Goal: Information Seeking & Learning: Learn about a topic

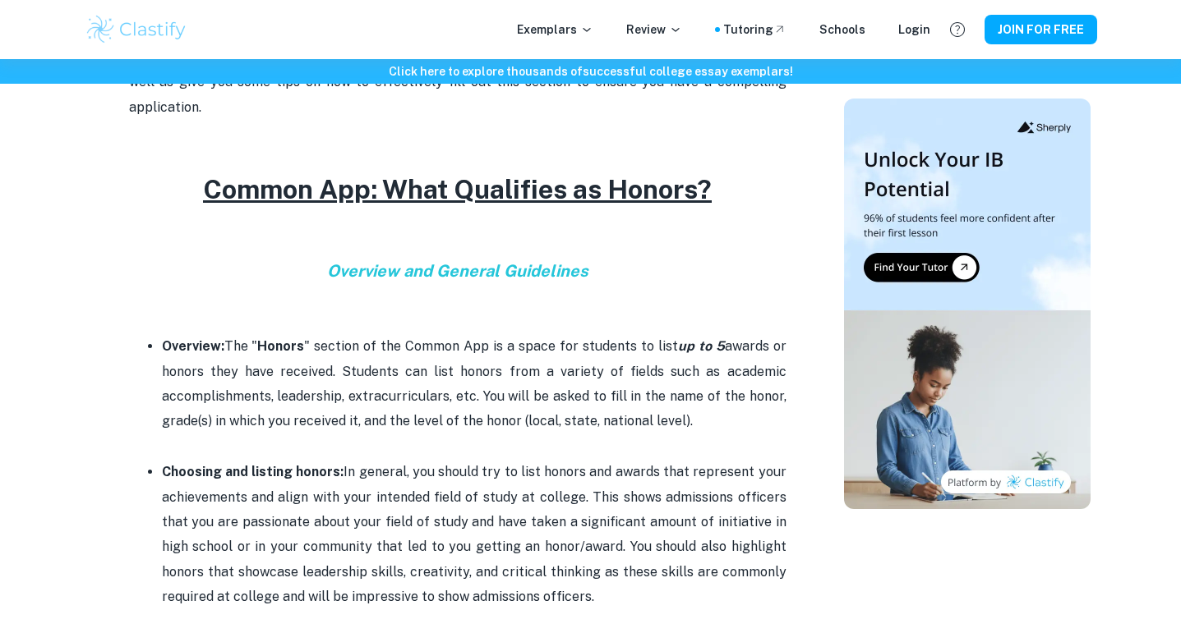
scroll to position [668, 0]
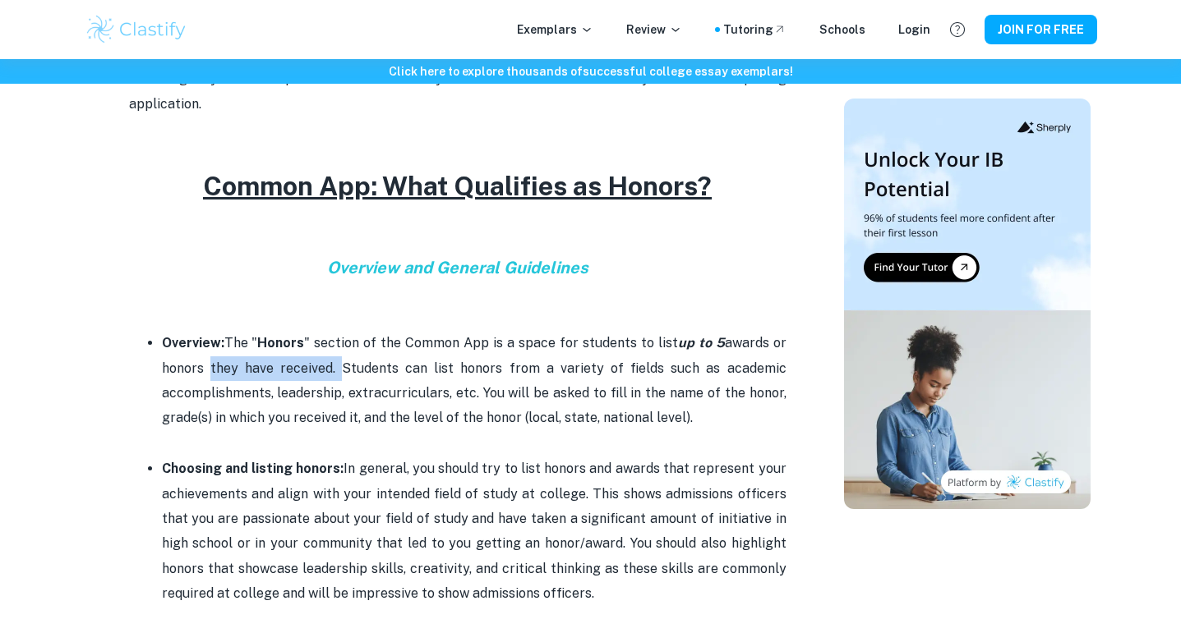
drag, startPoint x: 205, startPoint y: 345, endPoint x: 337, endPoint y: 344, distance: 132.3
click at [338, 344] on p "Overview: The " Honors " section of the Common App is a space for students to l…" at bounding box center [474, 381] width 624 height 100
click at [337, 344] on p "Overview: The " Honors " section of the Common App is a space for students to l…" at bounding box center [474, 381] width 624 height 100
drag, startPoint x: 367, startPoint y: 344, endPoint x: 657, endPoint y: 345, distance: 290.0
click at [657, 345] on p "Overview: The " Honors " section of the Common App is a space for students to l…" at bounding box center [474, 381] width 624 height 100
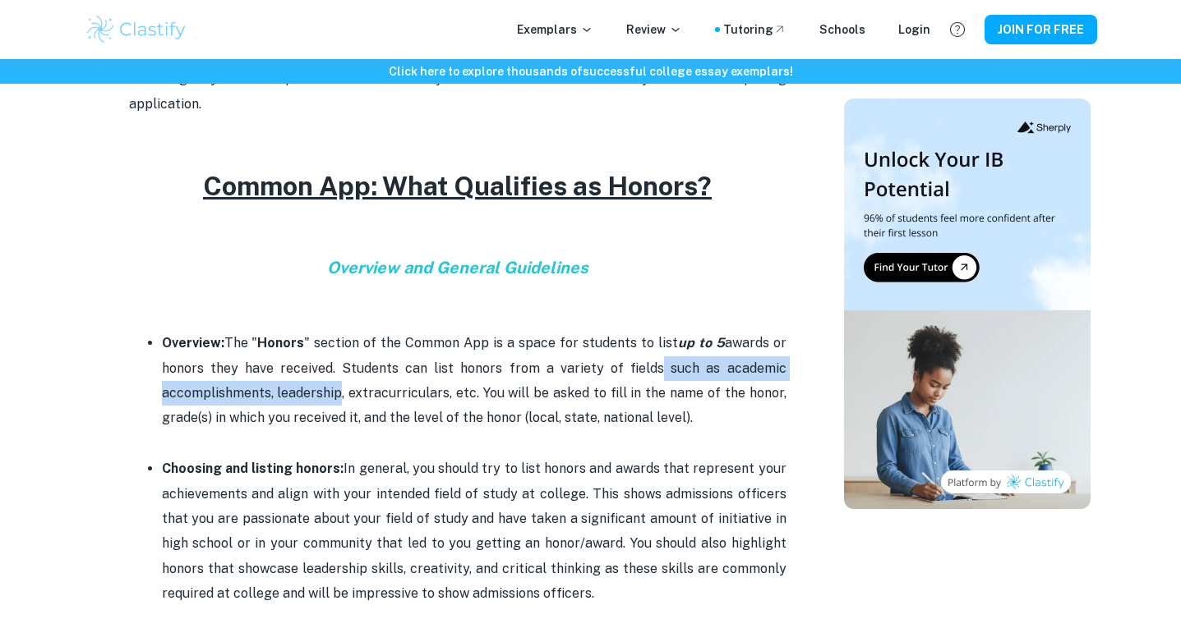
drag, startPoint x: 653, startPoint y: 345, endPoint x: 332, endPoint y: 361, distance: 321.6
click at [332, 361] on p "Overview: The " Honors " section of the Common App is a space for students to l…" at bounding box center [474, 381] width 624 height 100
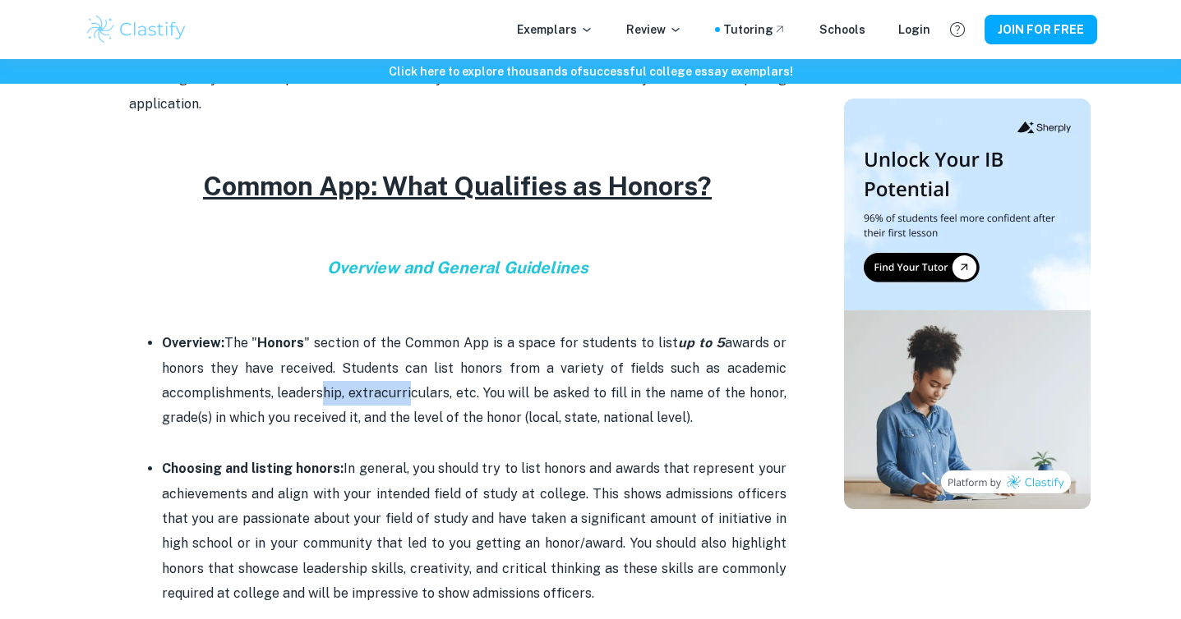
drag, startPoint x: 315, startPoint y: 369, endPoint x: 403, endPoint y: 369, distance: 87.9
click at [403, 369] on p "Overview: The " Honors " section of the Common App is a space for students to l…" at bounding box center [474, 381] width 624 height 100
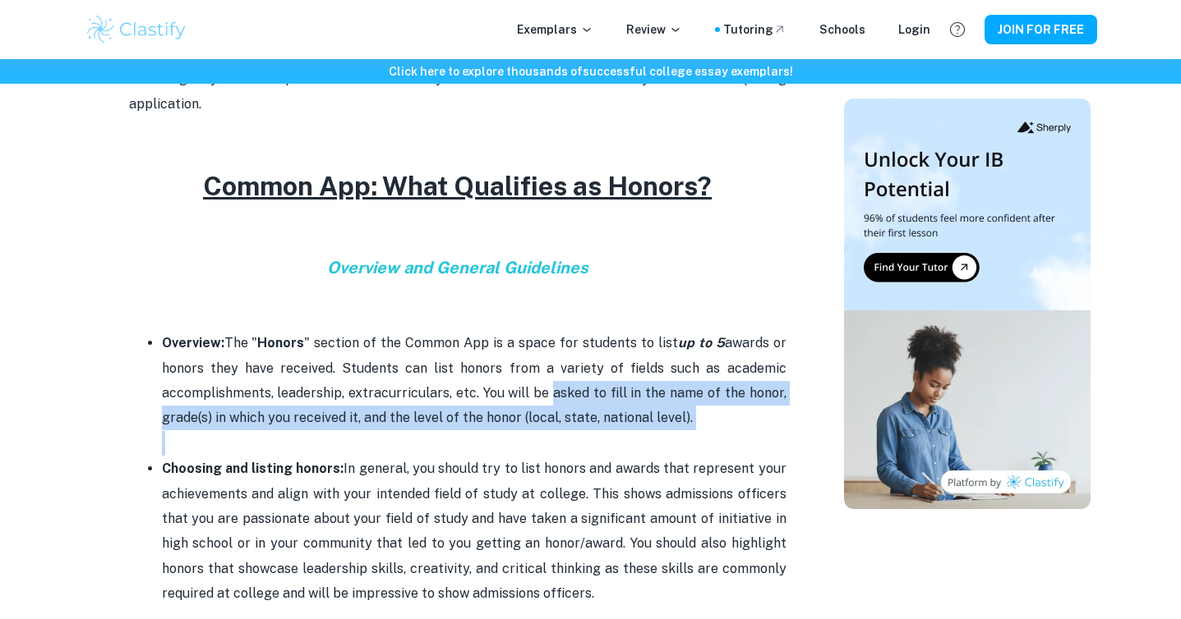
drag, startPoint x: 544, startPoint y: 375, endPoint x: 352, endPoint y: 409, distance: 194.5
click at [352, 409] on li "Overview: The " Honors " section of the Common App is a space for students to l…" at bounding box center [474, 393] width 624 height 126
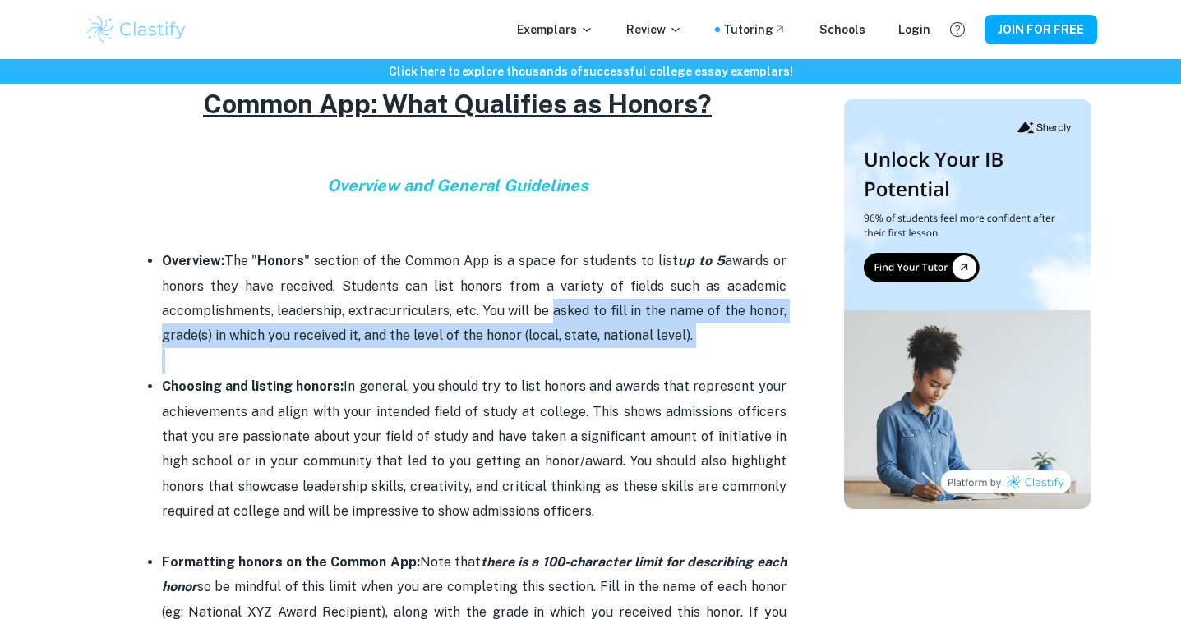
scroll to position [770, 0]
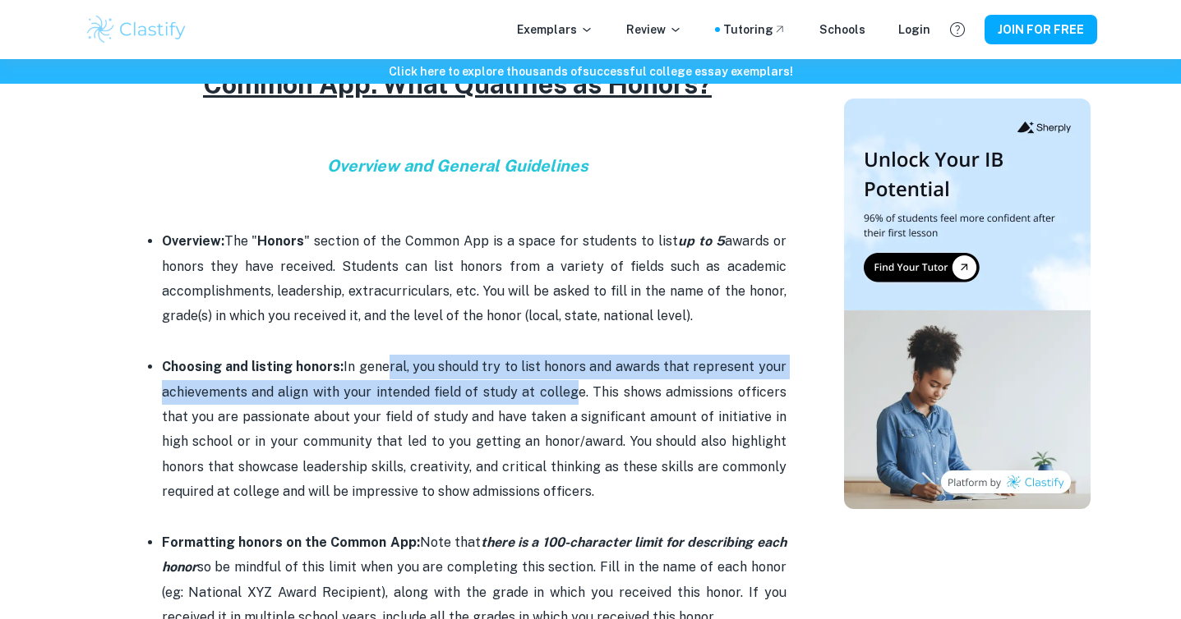
drag, startPoint x: 380, startPoint y: 340, endPoint x: 565, endPoint y: 359, distance: 185.8
click at [566, 359] on p "Choosing and listing honors: In general, you should try to list honors and awar…" at bounding box center [474, 430] width 624 height 150
click at [565, 359] on p "Choosing and listing honors: In general, you should try to list honors and awar…" at bounding box center [474, 430] width 624 height 150
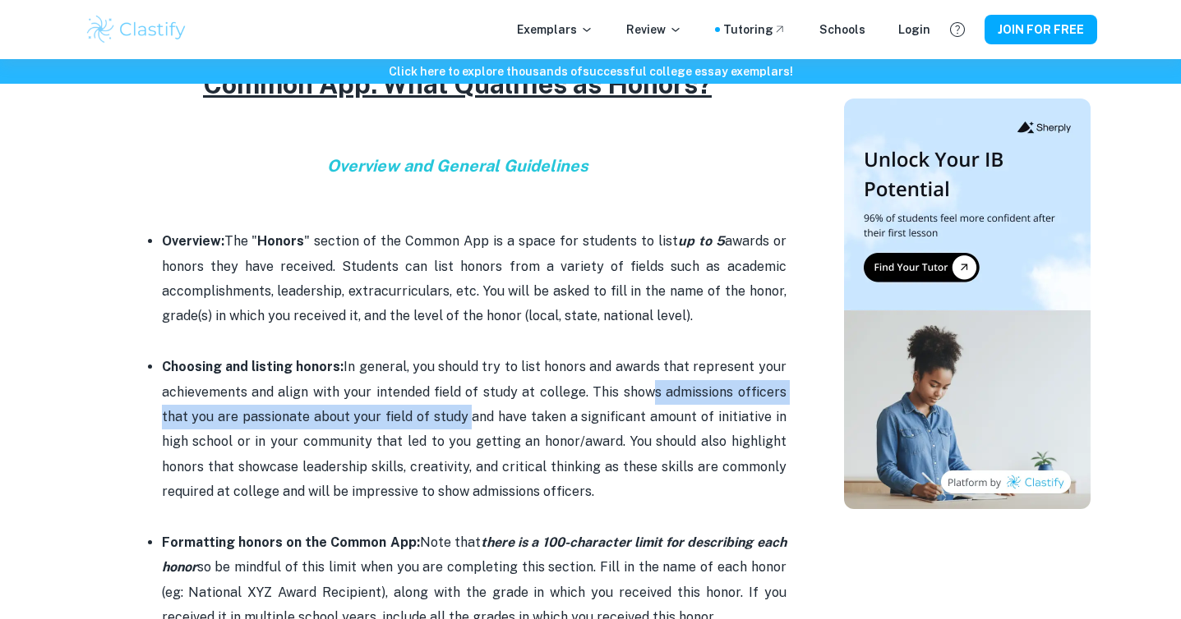
drag, startPoint x: 646, startPoint y: 367, endPoint x: 463, endPoint y: 384, distance: 184.0
click at [463, 385] on p "Choosing and listing honors: In general, you should try to list honors and awar…" at bounding box center [474, 430] width 624 height 150
click at [463, 384] on p "Choosing and listing honors: In general, you should try to list honors and awar…" at bounding box center [474, 430] width 624 height 150
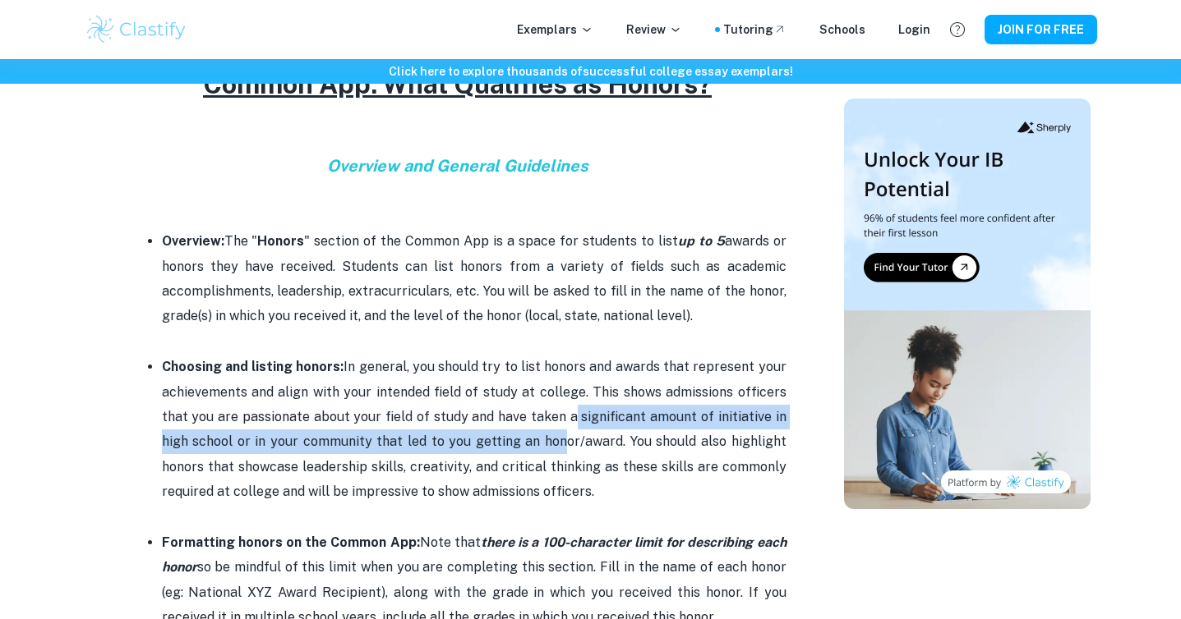
drag, startPoint x: 568, startPoint y: 395, endPoint x: 562, endPoint y: 415, distance: 20.8
click at [561, 415] on p "Choosing and listing honors: In general, you should try to list honors and awar…" at bounding box center [474, 430] width 624 height 150
click at [562, 415] on p "Choosing and listing honors: In general, you should try to list honors and awar…" at bounding box center [474, 430] width 624 height 150
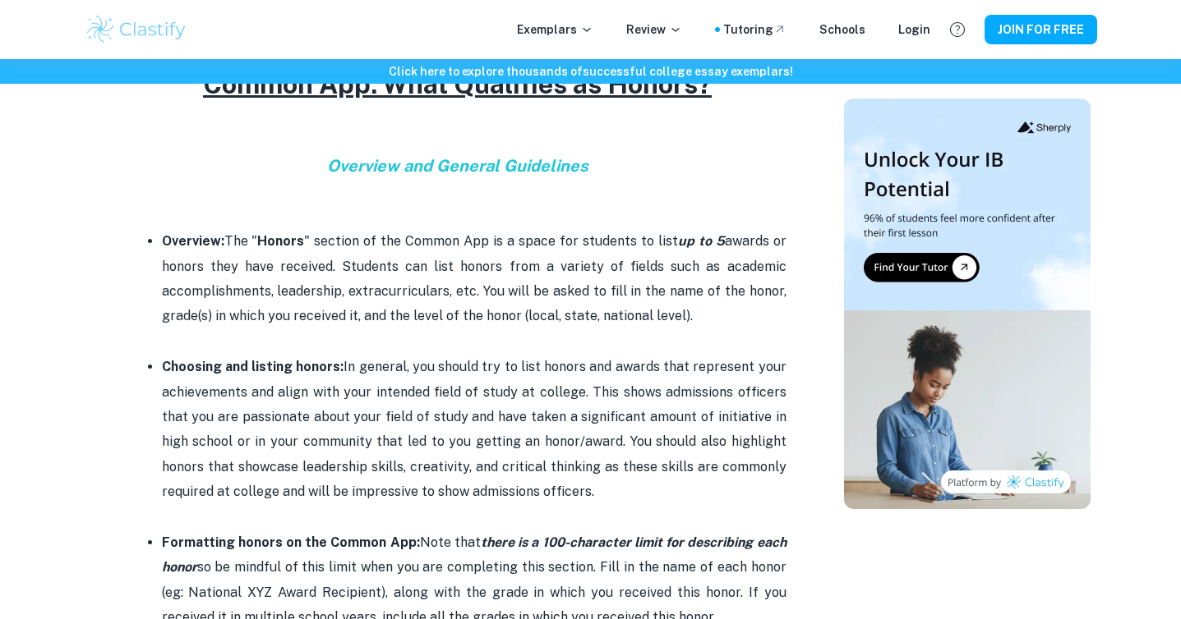
drag, startPoint x: 604, startPoint y: 417, endPoint x: 315, endPoint y: 417, distance: 288.3
click at [315, 417] on p "Choosing and listing honors: In general, you should try to list honors and awar…" at bounding box center [474, 430] width 624 height 150
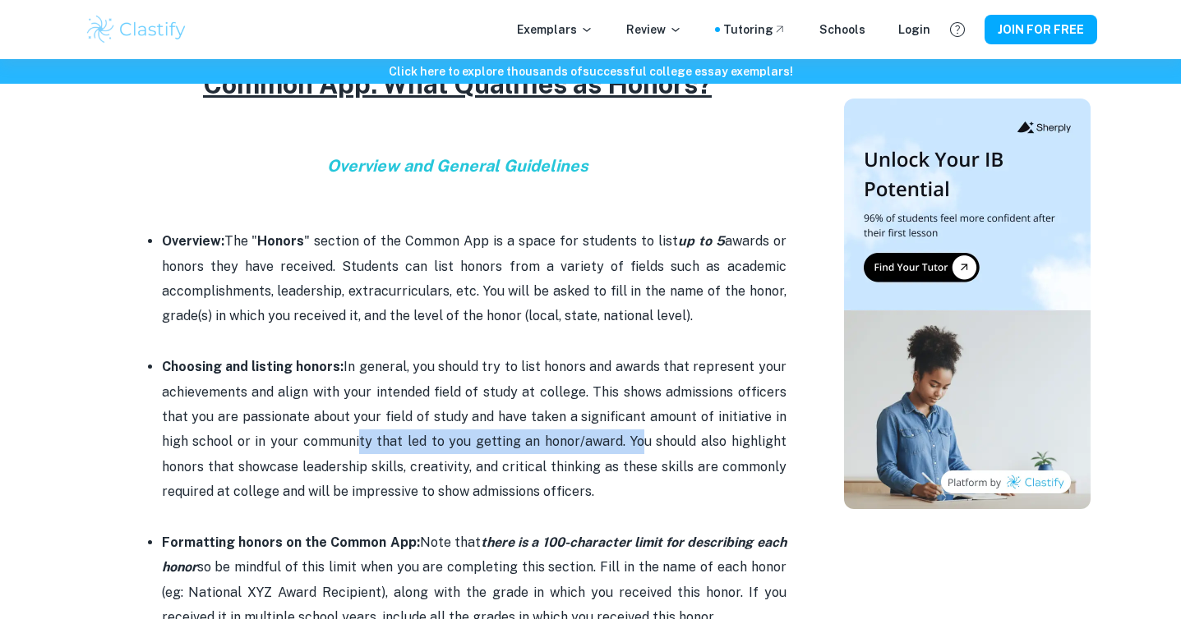
drag, startPoint x: 352, startPoint y: 422, endPoint x: 636, endPoint y: 421, distance: 283.4
click at [637, 421] on p "Choosing and listing honors: In general, you should try to list honors and awar…" at bounding box center [474, 430] width 624 height 150
click at [636, 421] on p "Choosing and listing honors: In general, you should try to list honors and awar…" at bounding box center [474, 430] width 624 height 150
drag, startPoint x: 297, startPoint y: 412, endPoint x: 530, endPoint y: 424, distance: 232.8
click at [532, 425] on p "Choosing and listing honors: In general, you should try to list honors and awar…" at bounding box center [474, 430] width 624 height 150
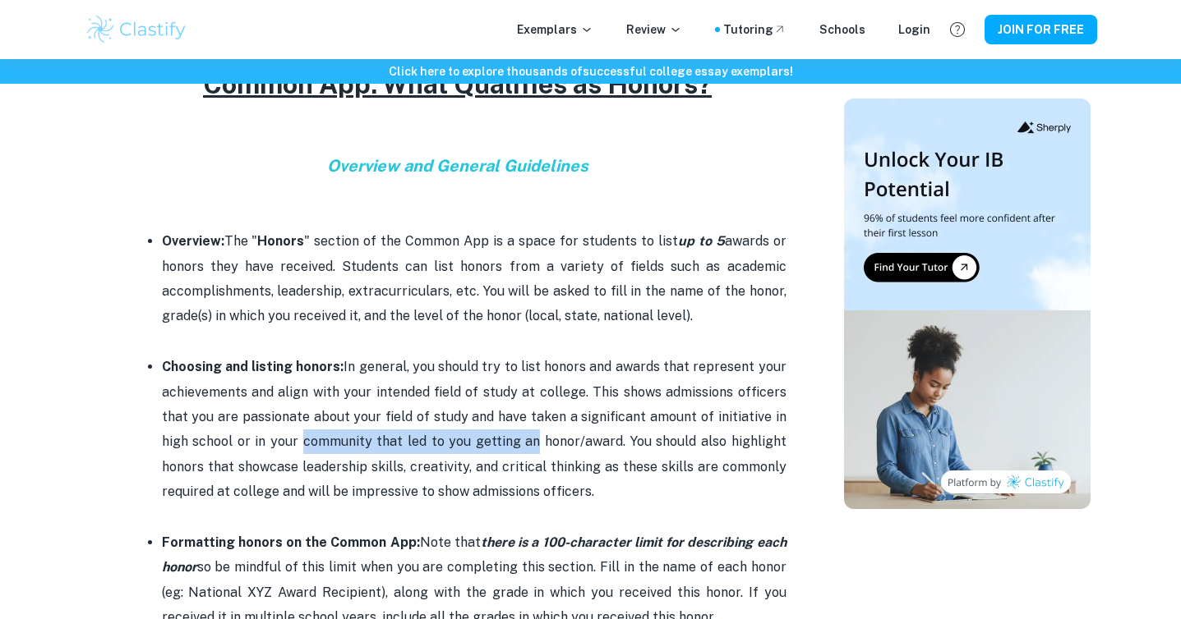
click at [530, 424] on p "Choosing and listing honors: In general, you should try to list honors and awar…" at bounding box center [474, 430] width 624 height 150
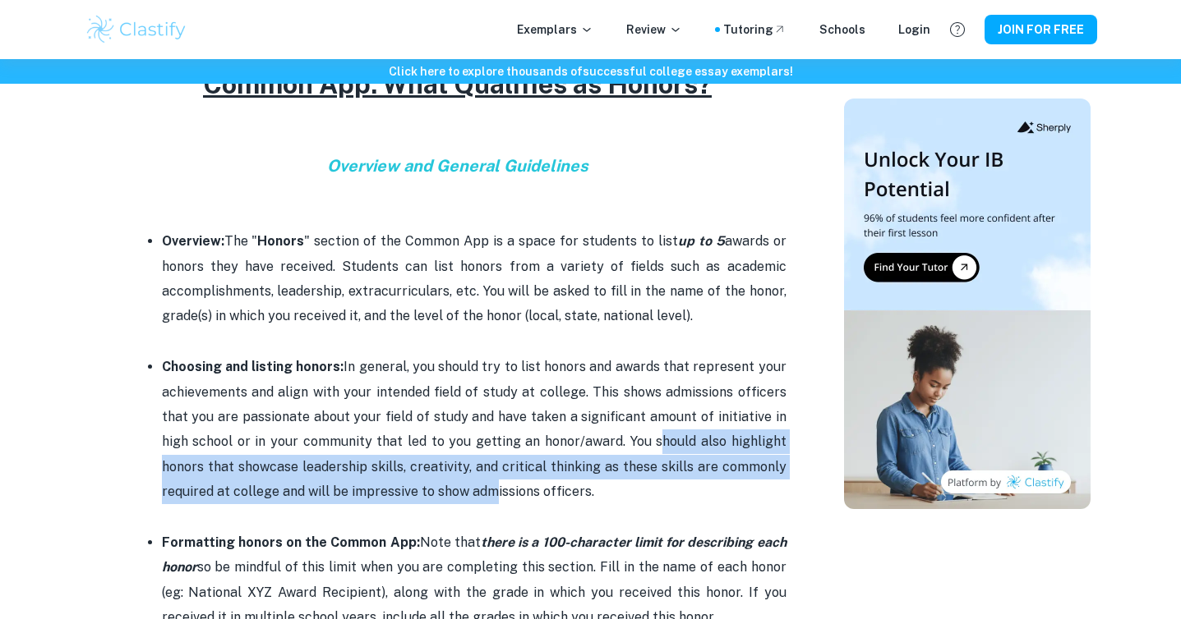
drag, startPoint x: 657, startPoint y: 422, endPoint x: 483, endPoint y: 465, distance: 179.3
click at [483, 465] on p "Choosing and listing honors: In general, you should try to list honors and awar…" at bounding box center [474, 430] width 624 height 150
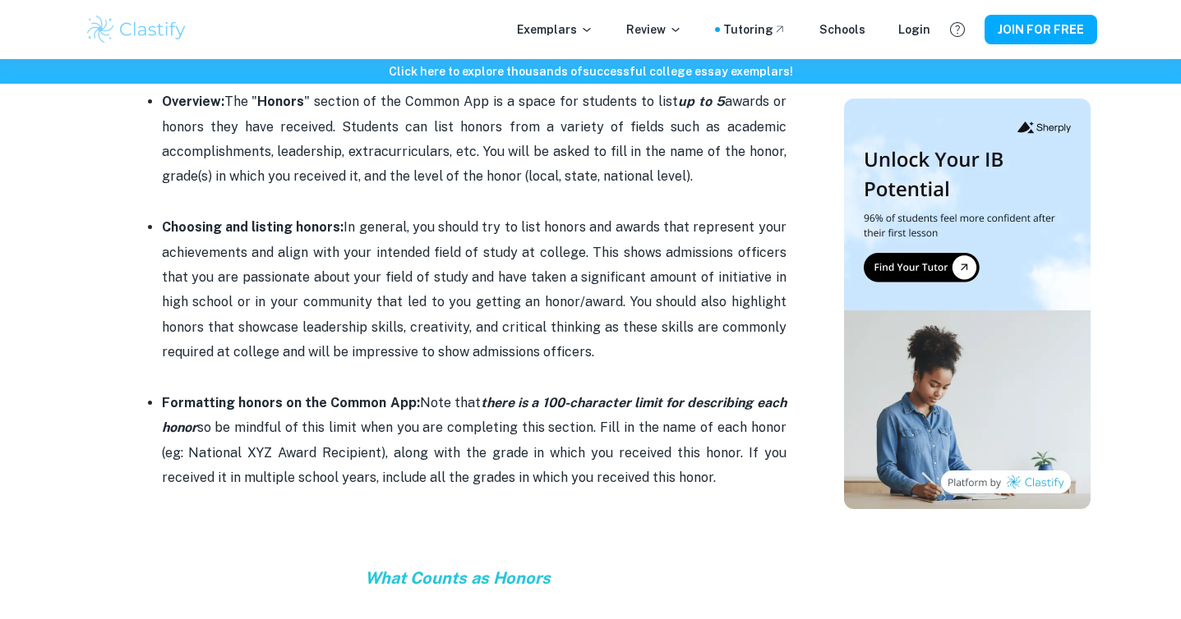
click at [422, 391] on p "Formatting honors on the Common App: Note that there is a 100-character limit f…" at bounding box center [474, 441] width 624 height 100
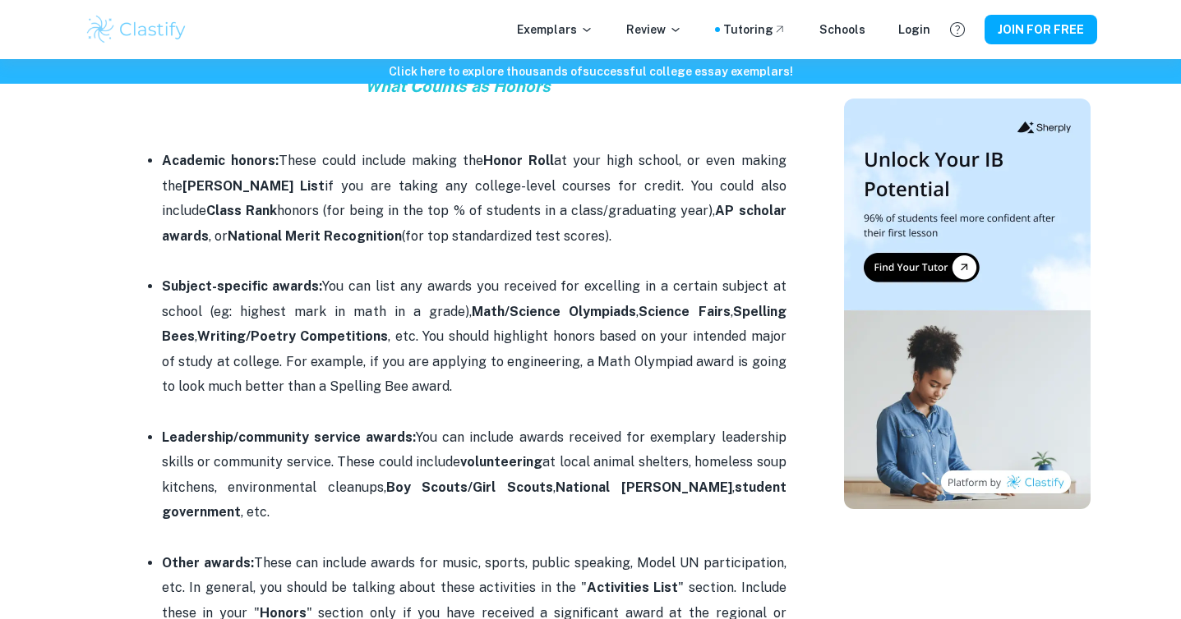
scroll to position [1401, 0]
drag, startPoint x: 398, startPoint y: 268, endPoint x: 485, endPoint y: 284, distance: 87.8
click at [486, 284] on span "Subject-specific awards: You can list any awards you received for excelling in …" at bounding box center [474, 337] width 624 height 116
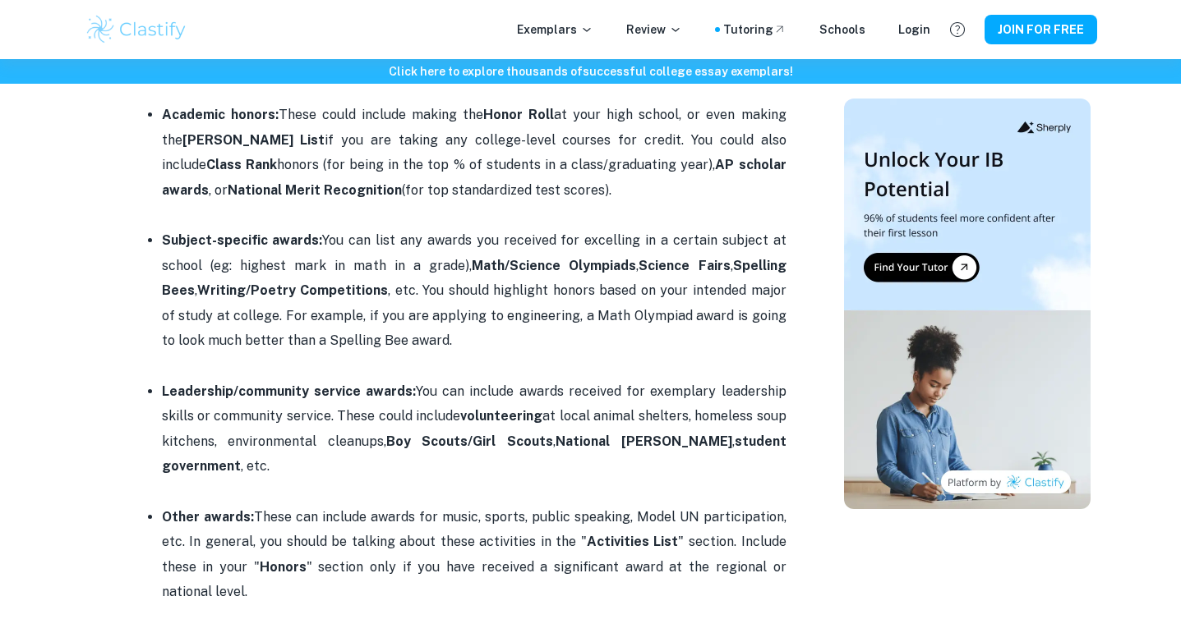
scroll to position [1461, 0]
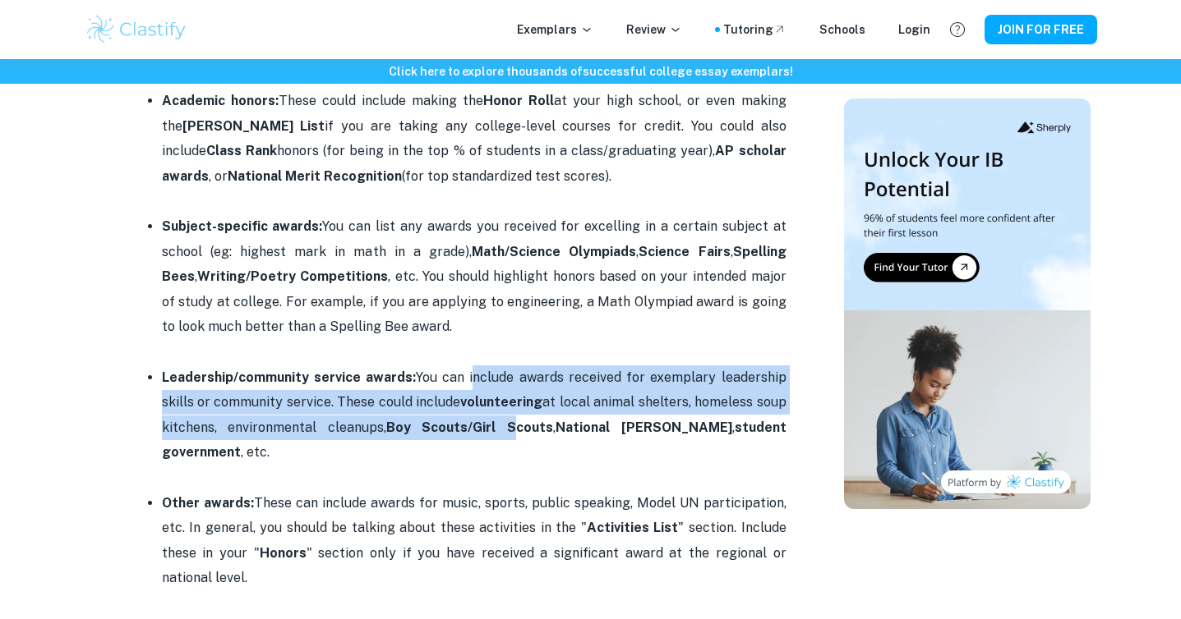
drag, startPoint x: 472, startPoint y: 353, endPoint x: 518, endPoint y: 414, distance: 75.7
click at [518, 414] on p "Leadership/community service awards: You can include awards received for exempl…" at bounding box center [474, 416] width 624 height 100
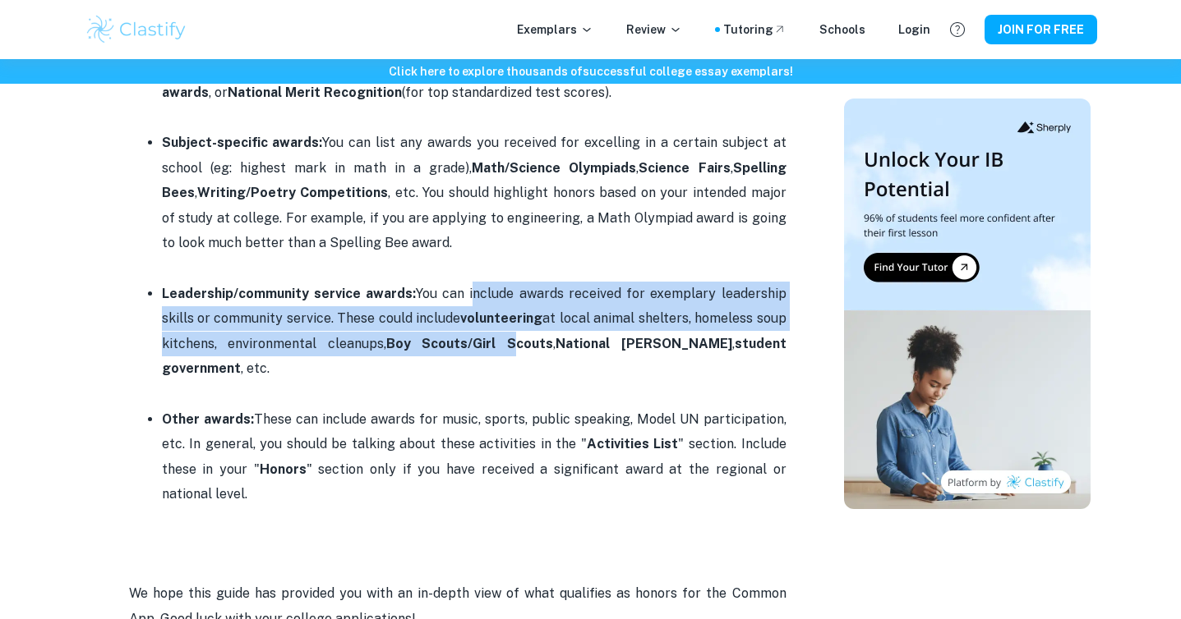
scroll to position [1604, 0]
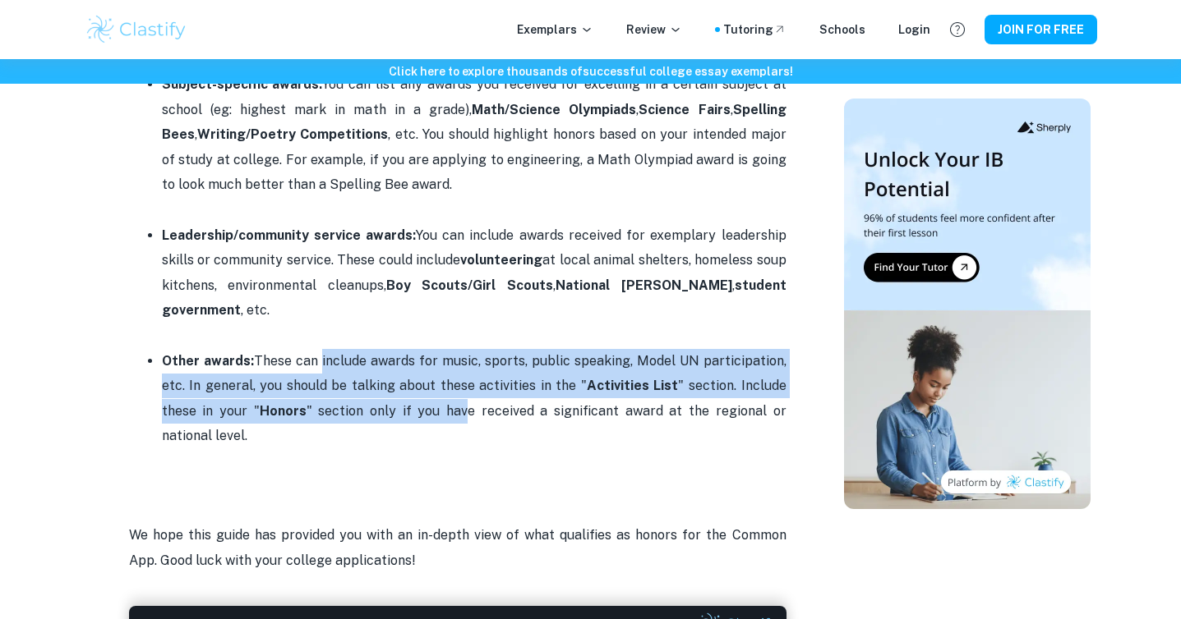
drag, startPoint x: 315, startPoint y: 332, endPoint x: 440, endPoint y: 391, distance: 138.2
click at [440, 391] on span "Other awards: These can include awards for music, sports, public speaking, Mode…" at bounding box center [474, 398] width 624 height 90
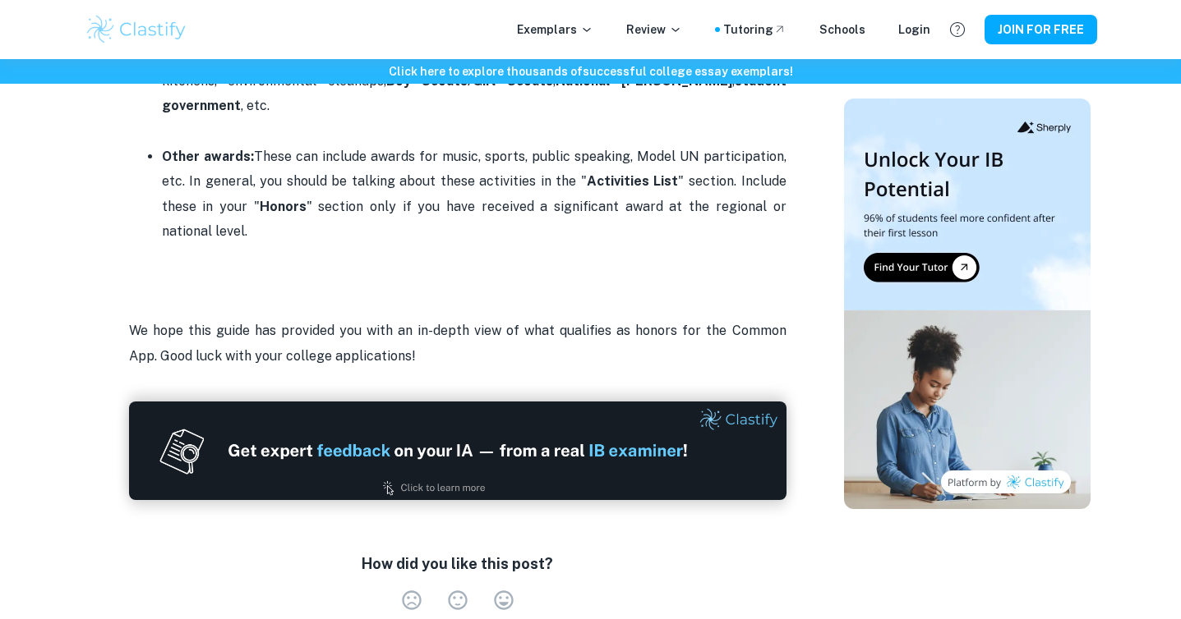
click at [441, 294] on p at bounding box center [457, 306] width 657 height 25
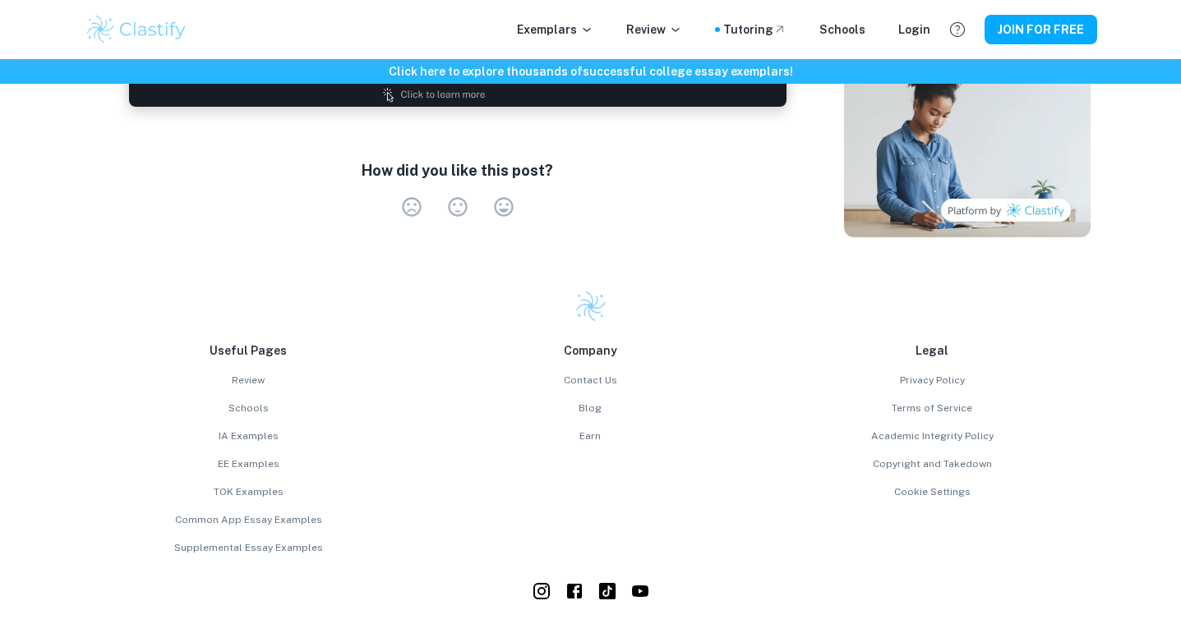
scroll to position [2267, 0]
